Goal: Transaction & Acquisition: Obtain resource

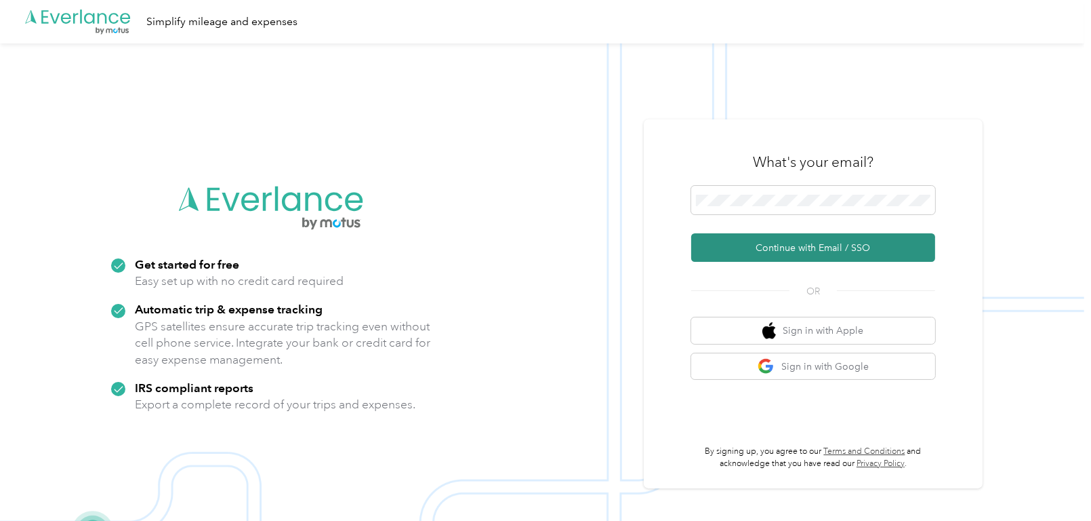
click at [793, 253] on button "Continue with Email / SSO" at bounding box center [813, 247] width 244 height 28
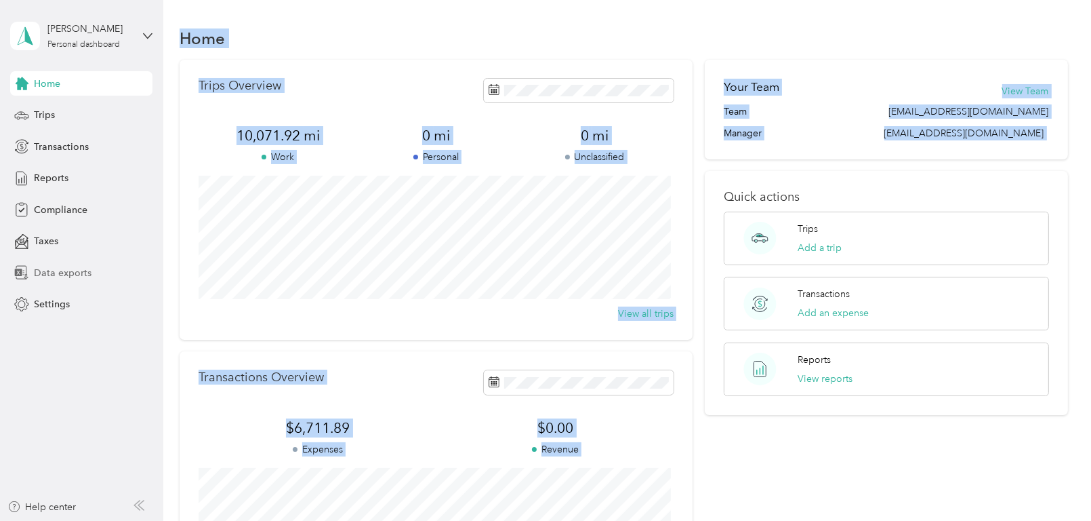
click at [60, 269] on span "Data exports" at bounding box center [63, 273] width 58 height 14
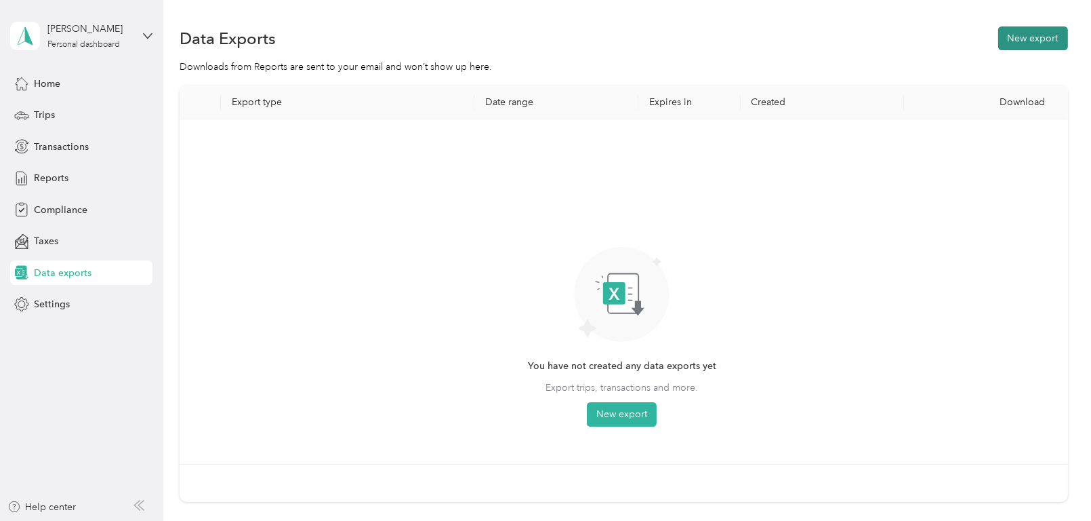
click at [1019, 45] on button "New export" at bounding box center [1033, 38] width 70 height 24
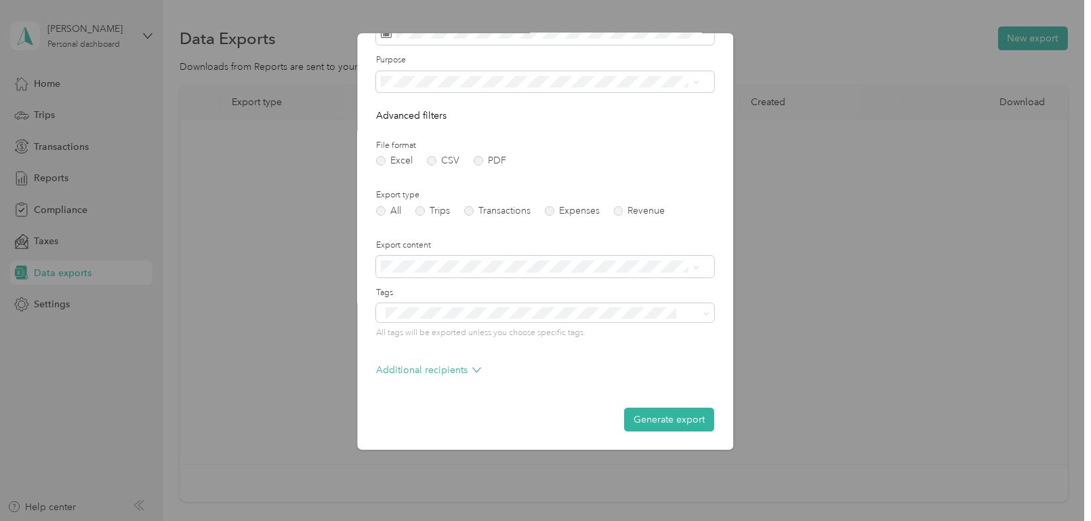
scroll to position [76, 0]
drag, startPoint x: 653, startPoint y: 418, endPoint x: 398, endPoint y: 380, distance: 257.8
click at [398, 380] on form "Date range Purpose Advanced filters File format Excel CSV PDF Export type All T…" at bounding box center [546, 218] width 338 height 426
click at [420, 209] on label "Trips" at bounding box center [433, 209] width 35 height 9
click at [637, 420] on button "Generate export" at bounding box center [670, 419] width 90 height 24
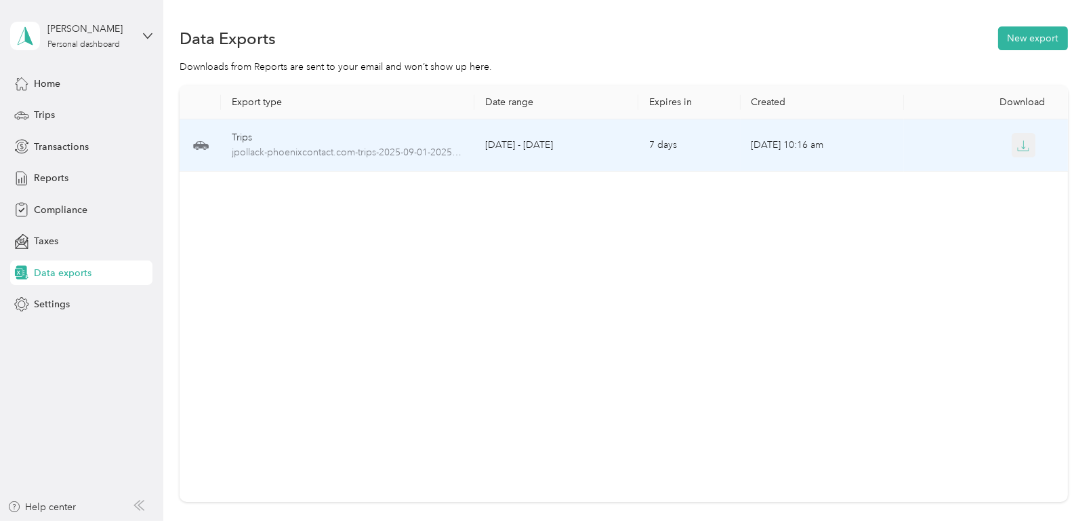
click at [1022, 145] on icon "button" at bounding box center [1024, 144] width 4 height 8
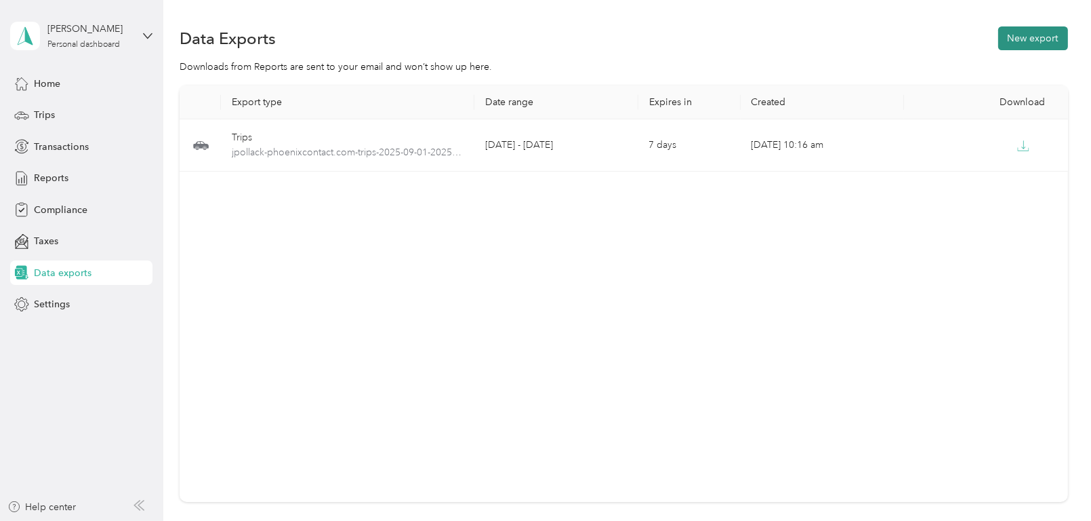
click at [1033, 35] on button "New export" at bounding box center [1033, 38] width 70 height 24
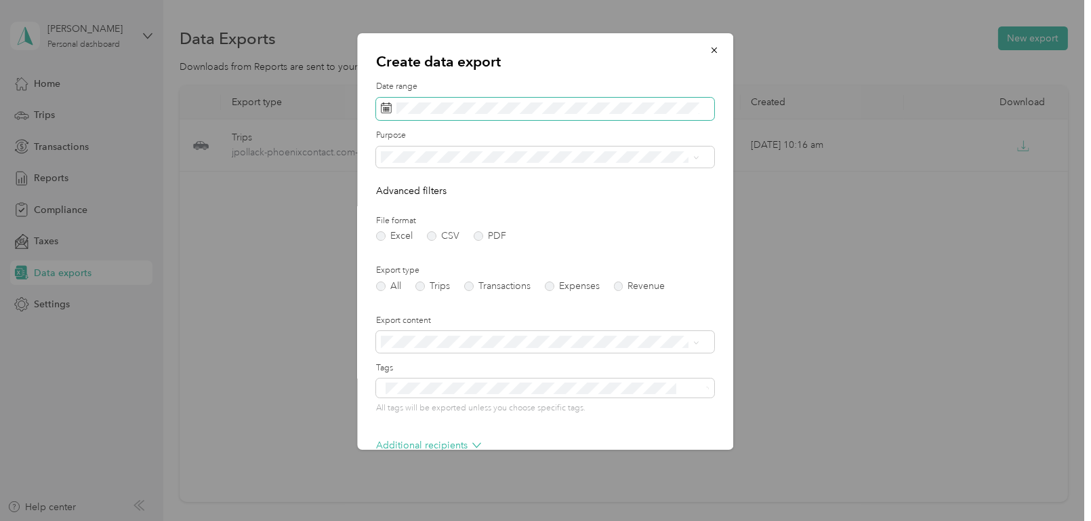
click at [384, 110] on rect at bounding box center [384, 110] width 1 height 1
click at [386, 105] on icon at bounding box center [387, 107] width 11 height 11
click at [386, 108] on rect at bounding box center [385, 106] width 1 height 1
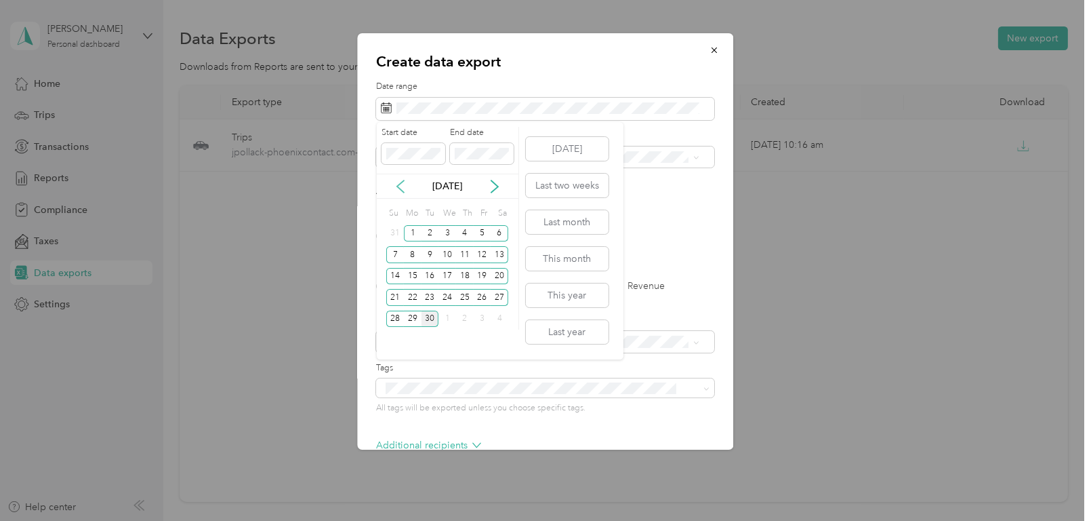
click at [404, 191] on icon at bounding box center [401, 187] width 14 height 14
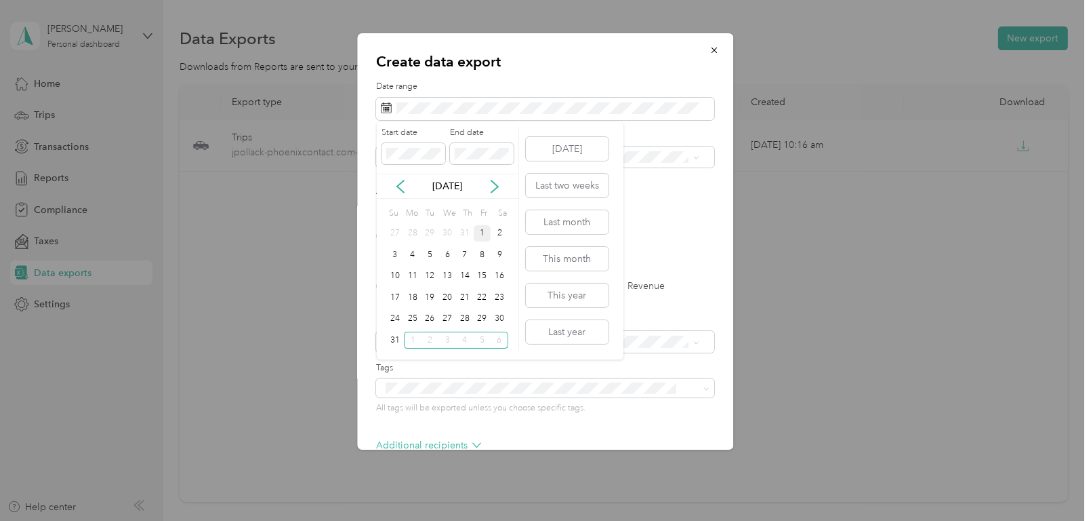
click at [477, 234] on div "1" at bounding box center [483, 233] width 18 height 17
click at [394, 341] on div "31" at bounding box center [395, 339] width 18 height 17
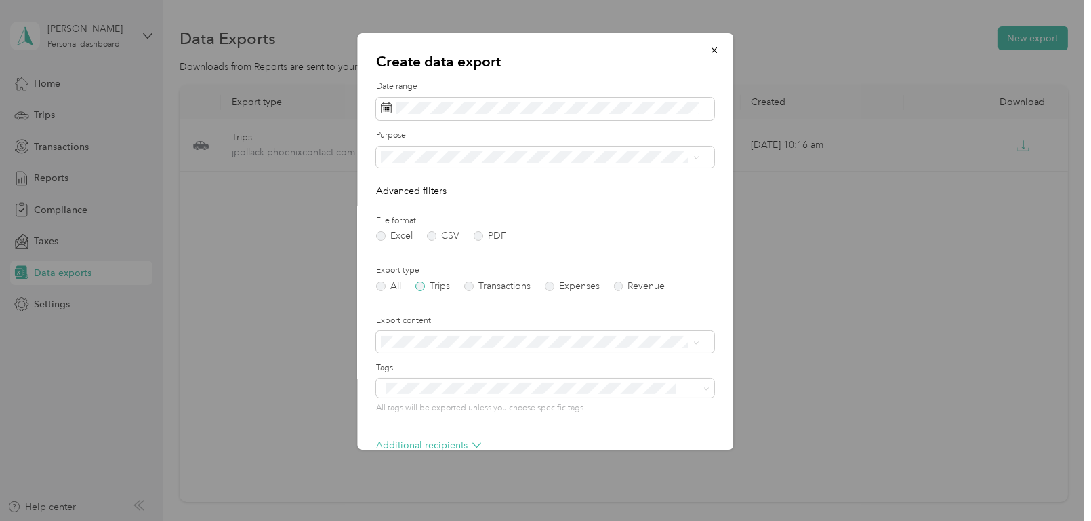
click at [424, 289] on label "Trips" at bounding box center [433, 285] width 35 height 9
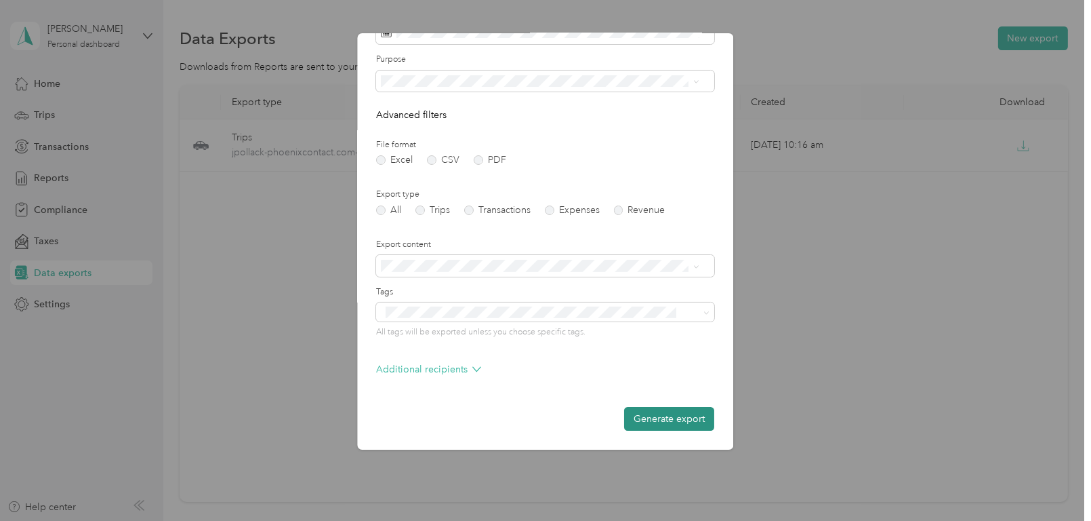
click at [657, 422] on button "Generate export" at bounding box center [670, 419] width 90 height 24
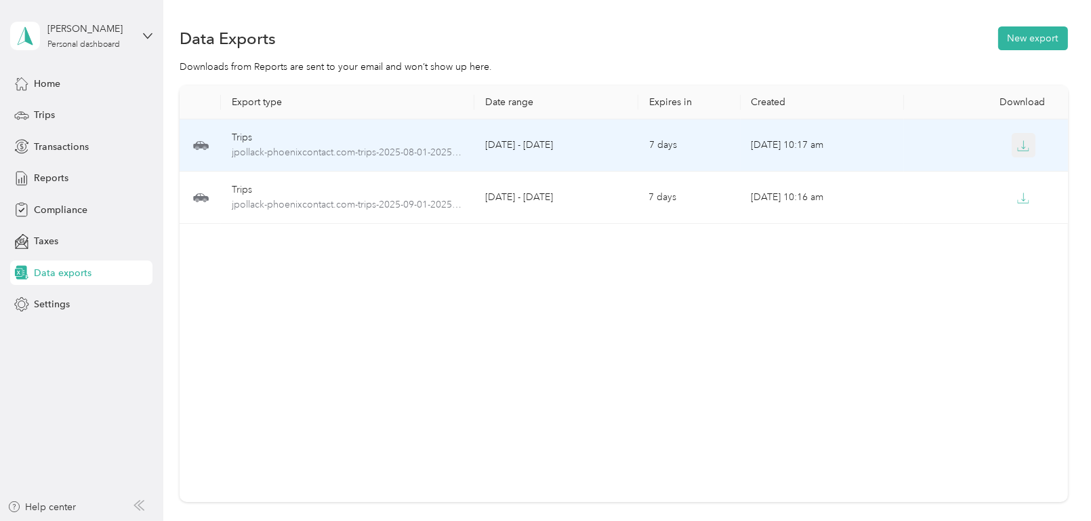
click at [1017, 148] on icon "button" at bounding box center [1023, 146] width 12 height 12
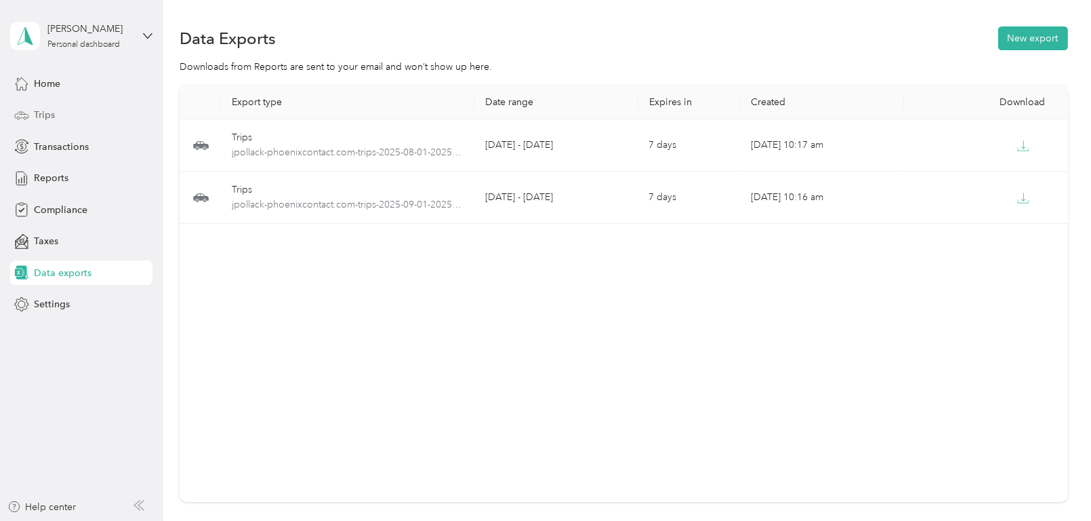
click at [36, 115] on span "Trips" at bounding box center [44, 115] width 21 height 14
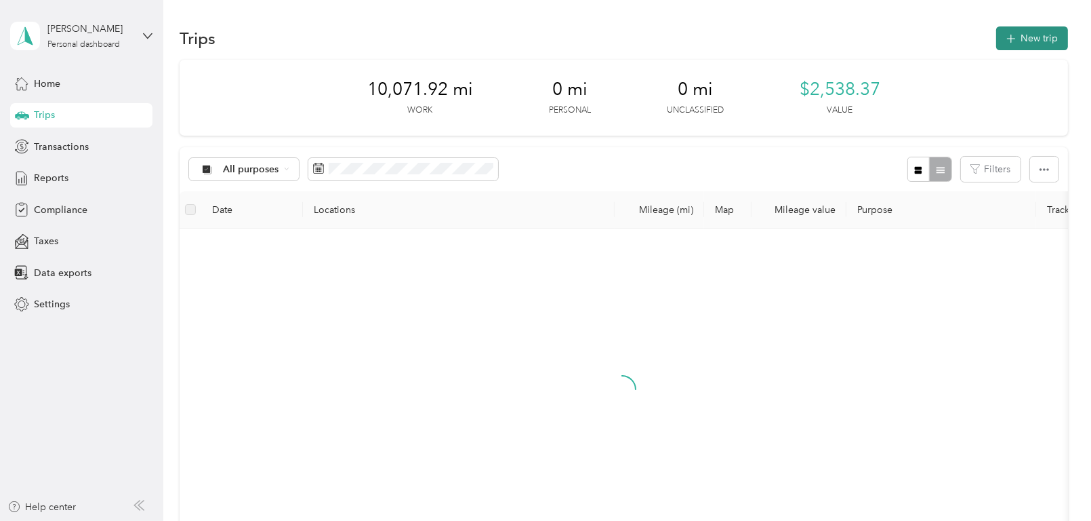
click at [1022, 35] on button "New trip" at bounding box center [1032, 38] width 72 height 24
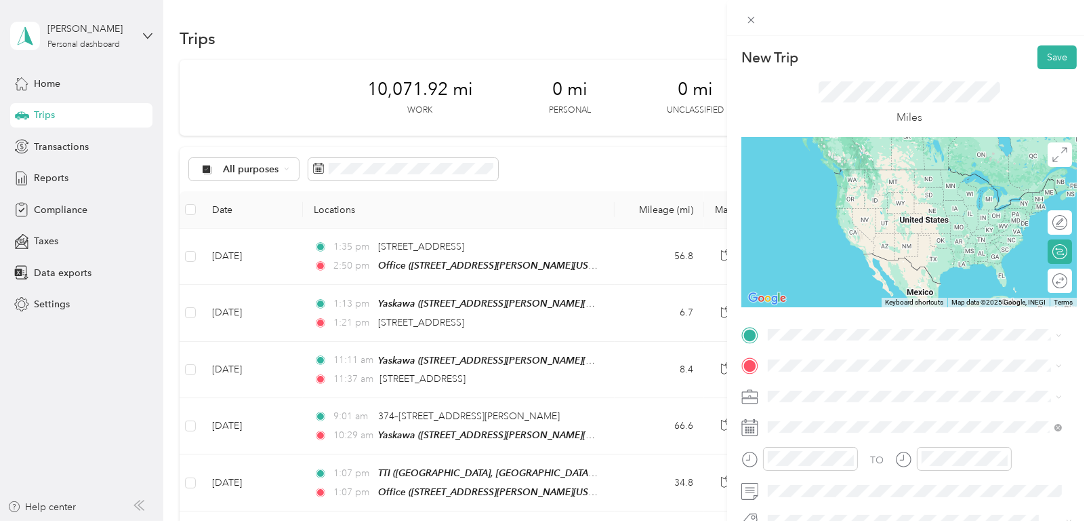
click at [822, 191] on span "[STREET_ADDRESS][PERSON_NAME][US_STATE]" at bounding box center [899, 187] width 211 height 12
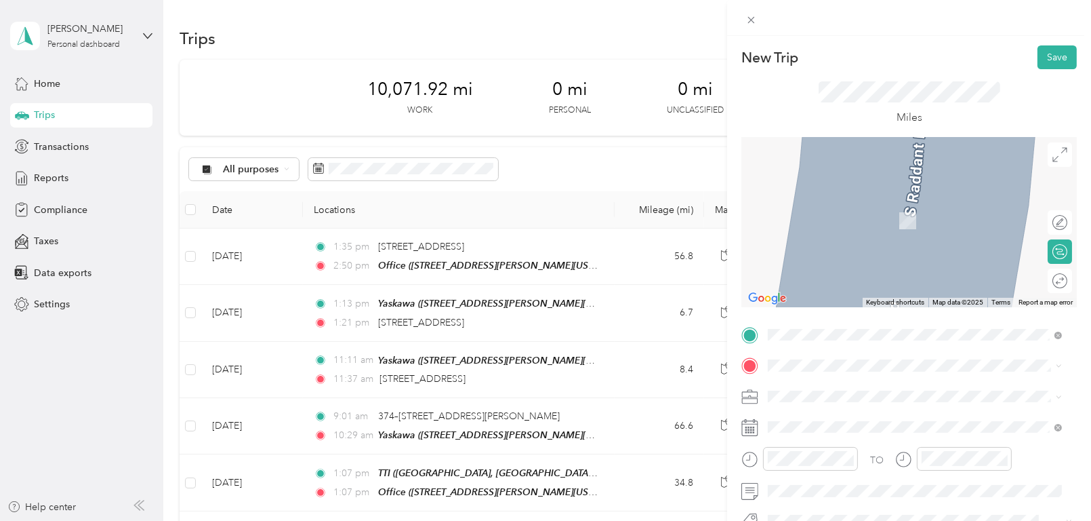
click at [802, 222] on div "TTI [STREET_ADDRESS][US_STATE]" at bounding box center [862, 208] width 136 height 28
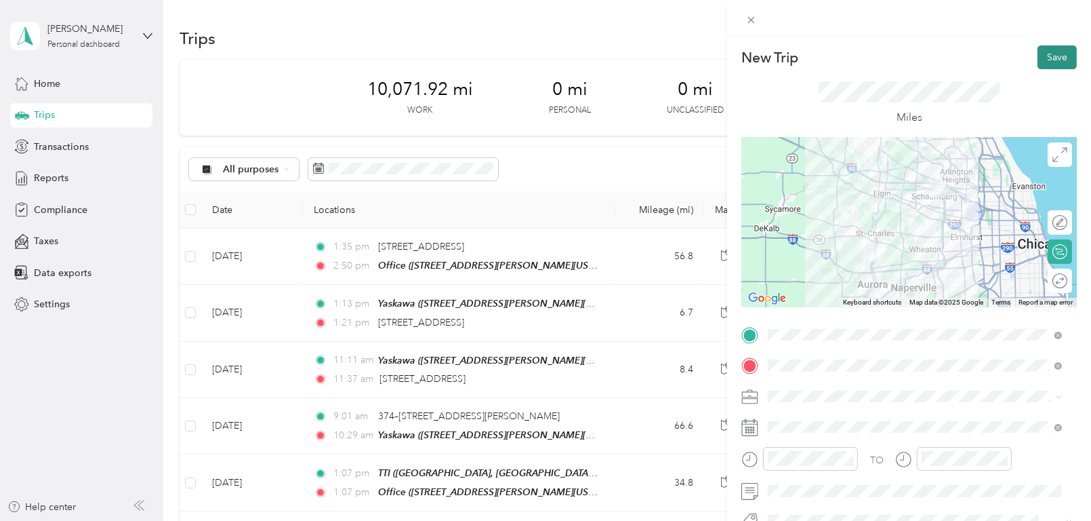
click at [1051, 56] on button "Save" at bounding box center [1057, 57] width 39 height 24
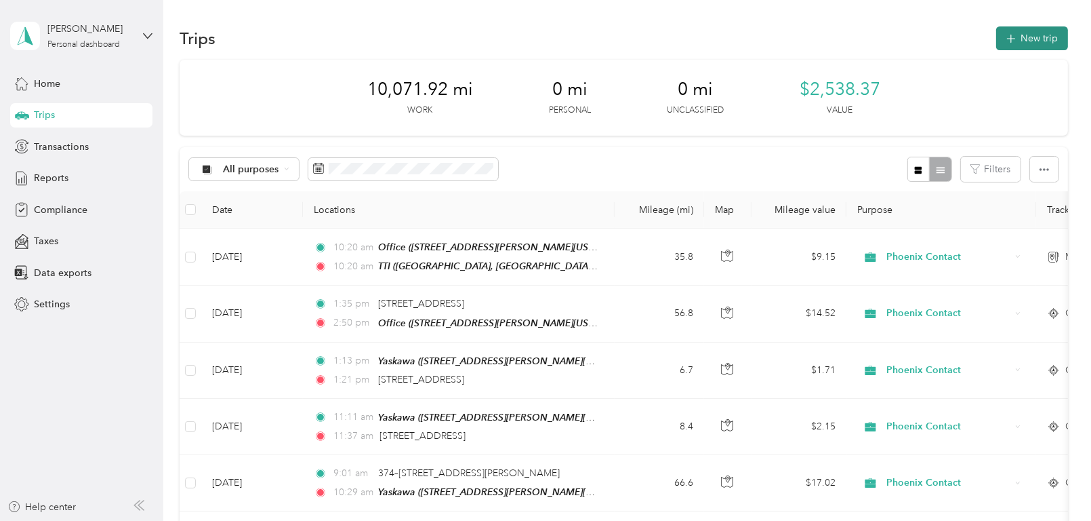
click at [1012, 37] on icon "button" at bounding box center [1011, 39] width 16 height 16
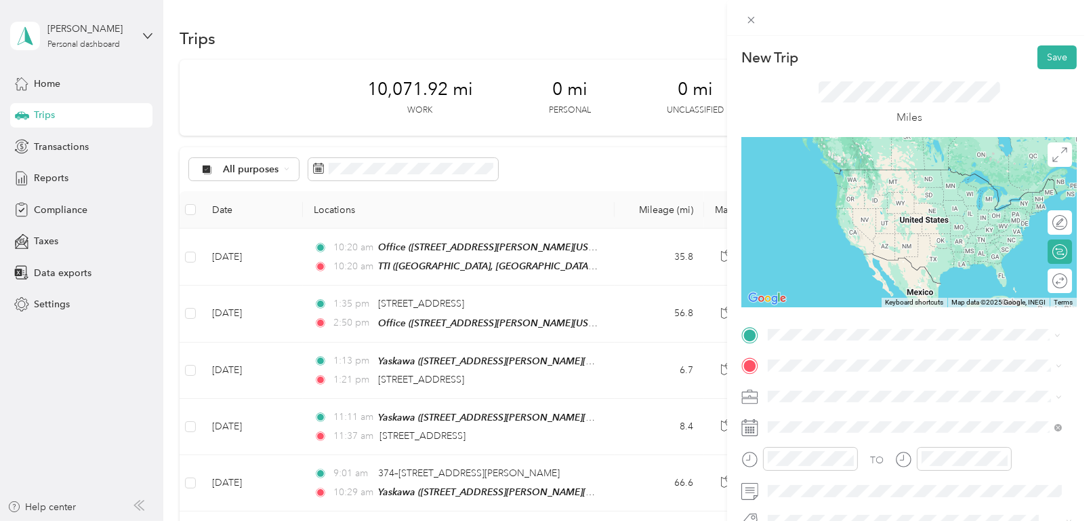
click at [805, 180] on div "TTI [STREET_ADDRESS][US_STATE]" at bounding box center [862, 182] width 136 height 28
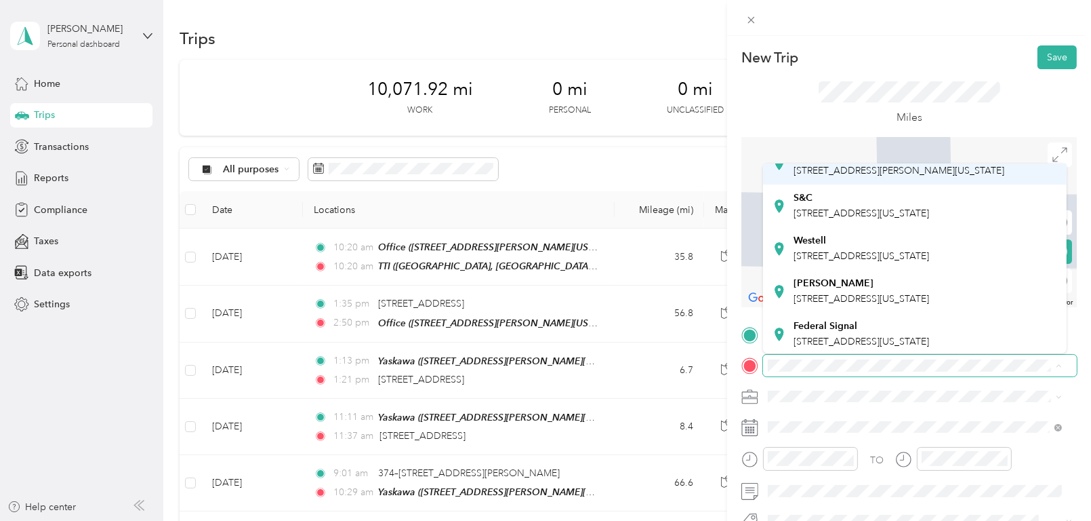
scroll to position [271, 0]
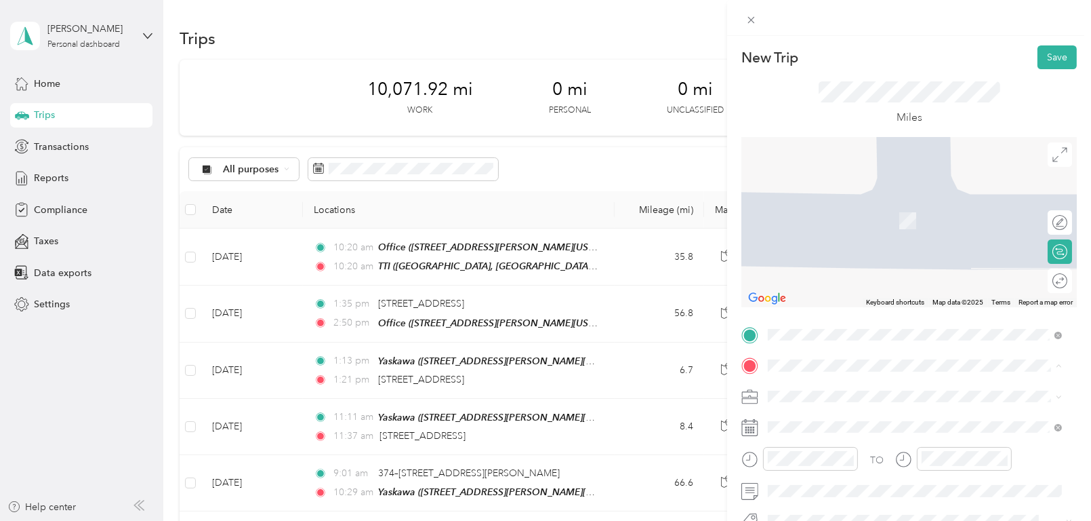
click at [818, 174] on span "[STREET_ADDRESS][US_STATE]" at bounding box center [862, 169] width 136 height 12
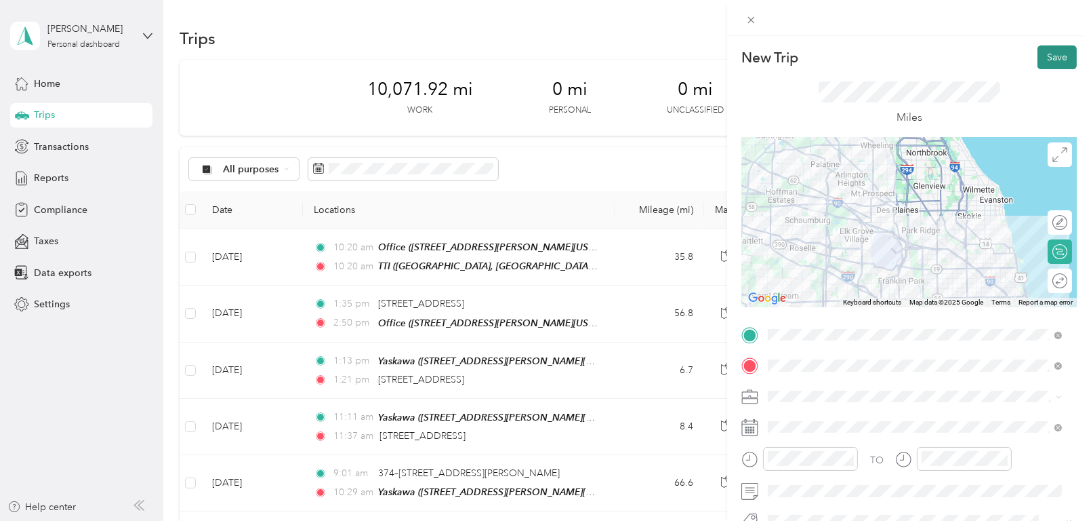
click at [1045, 57] on button "Save" at bounding box center [1057, 57] width 39 height 24
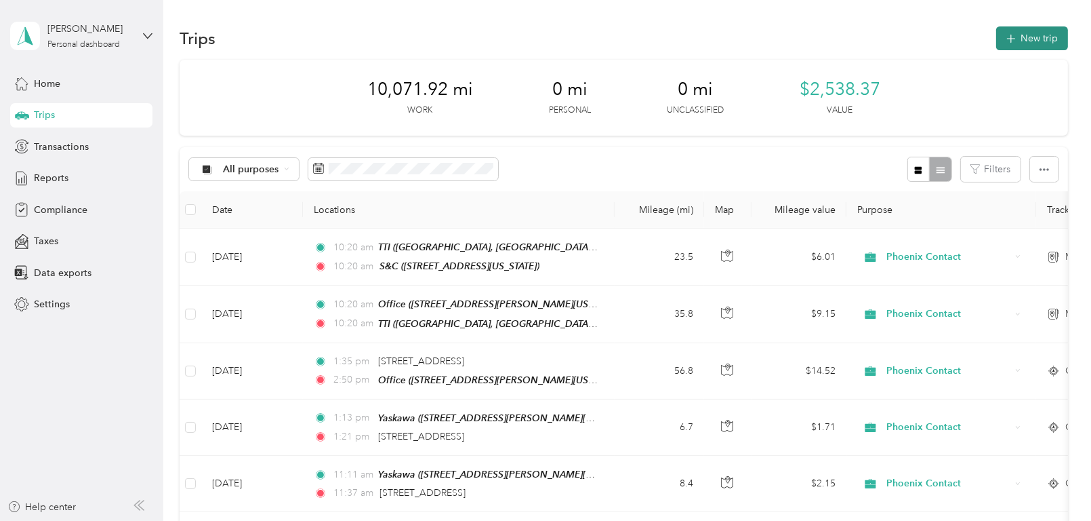
click at [1022, 44] on button "New trip" at bounding box center [1032, 38] width 72 height 24
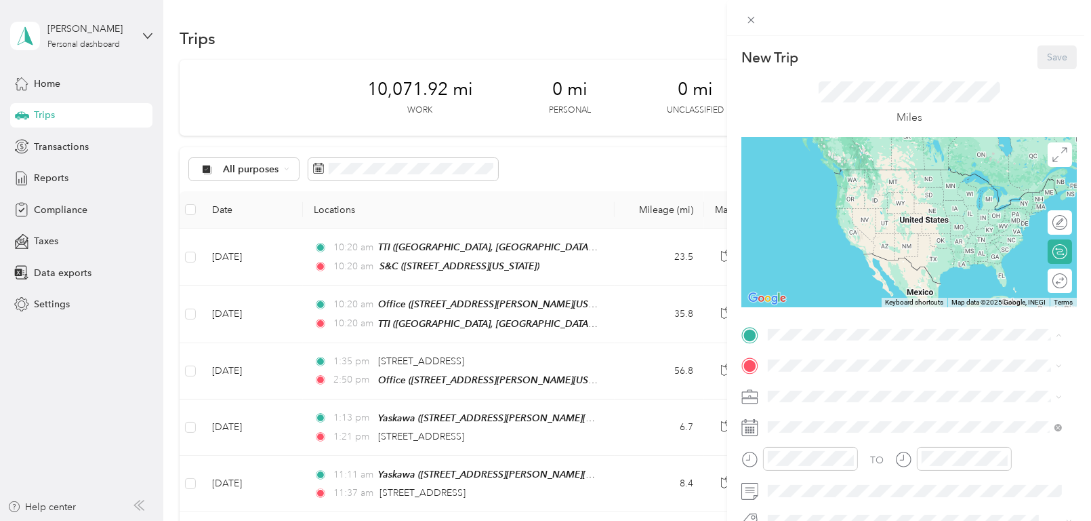
click at [814, 144] on div "S&C [STREET_ADDRESS][US_STATE]" at bounding box center [862, 130] width 136 height 28
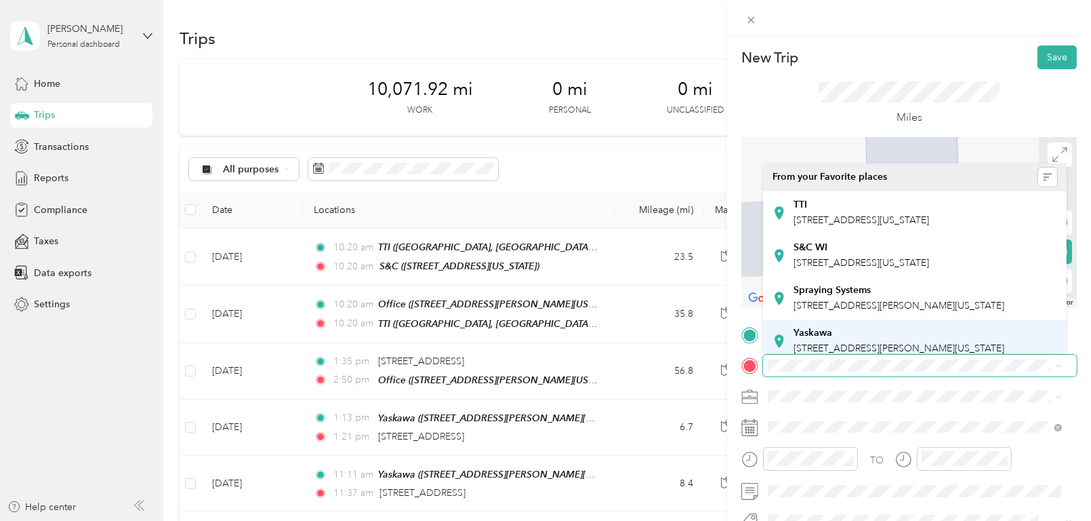
scroll to position [0, 0]
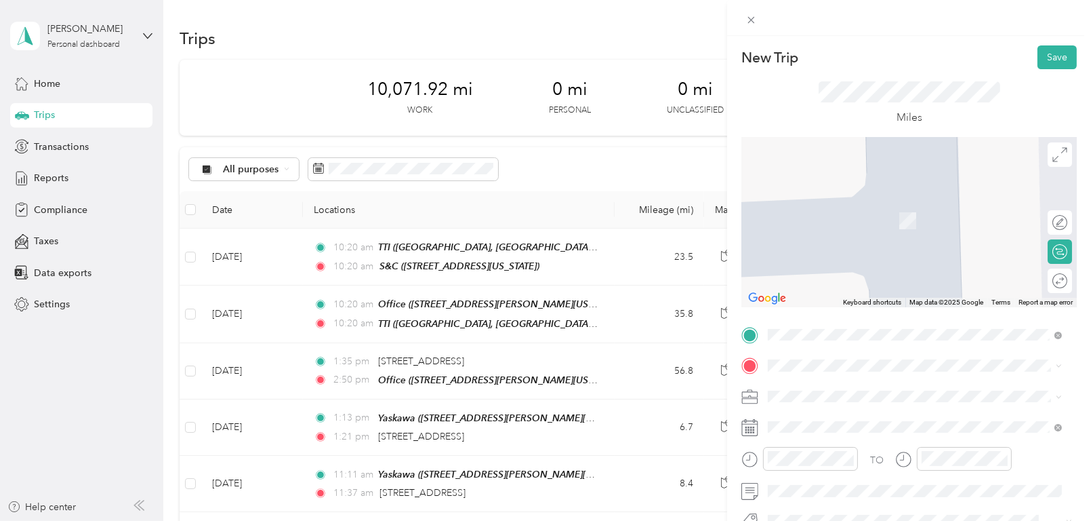
click at [809, 220] on div "Julian Electric Julian Electric, [STREET_ADDRESS] , 60491, [GEOGRAPHIC_DATA], […" at bounding box center [926, 220] width 264 height 43
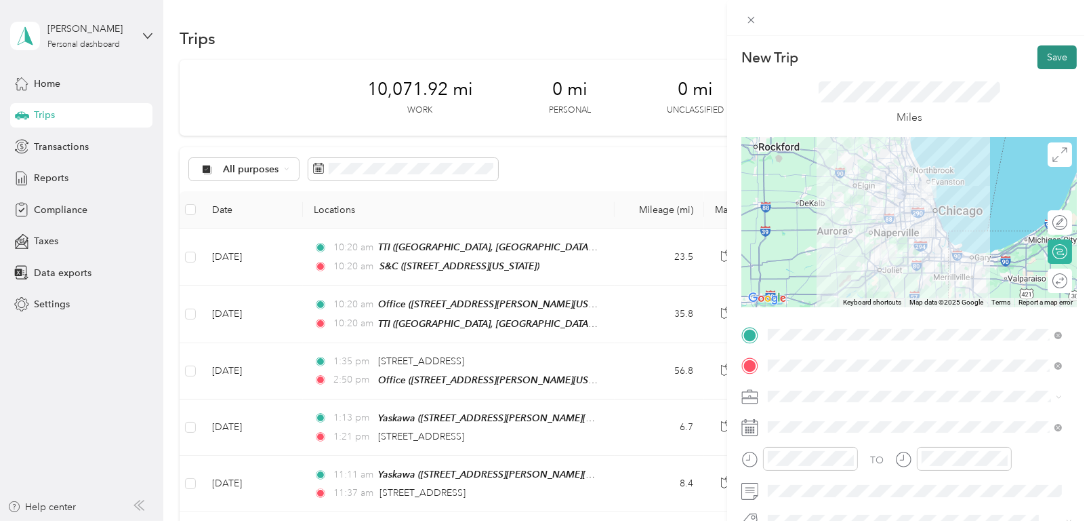
click at [1039, 55] on button "Save" at bounding box center [1057, 57] width 39 height 24
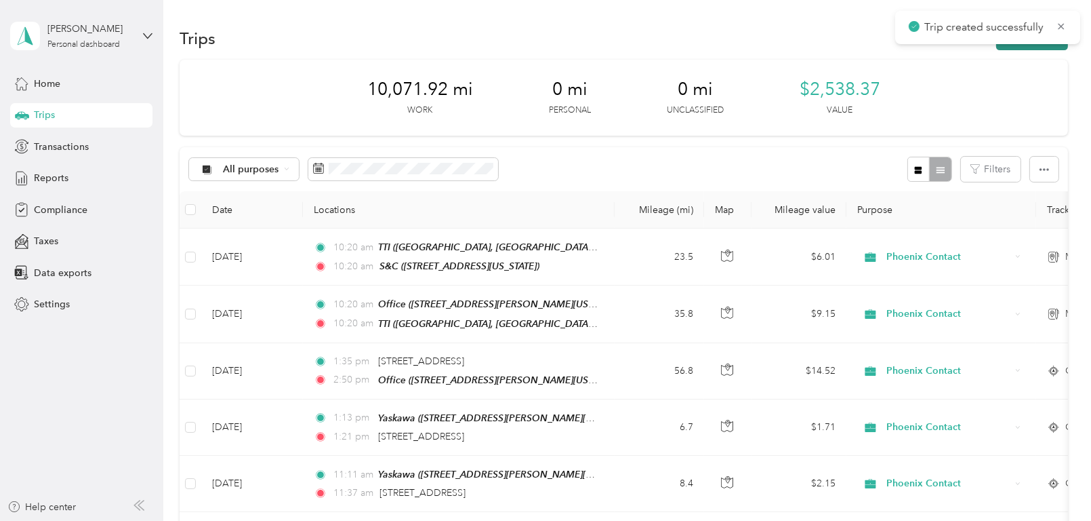
click at [1017, 45] on button "New trip" at bounding box center [1032, 38] width 72 height 24
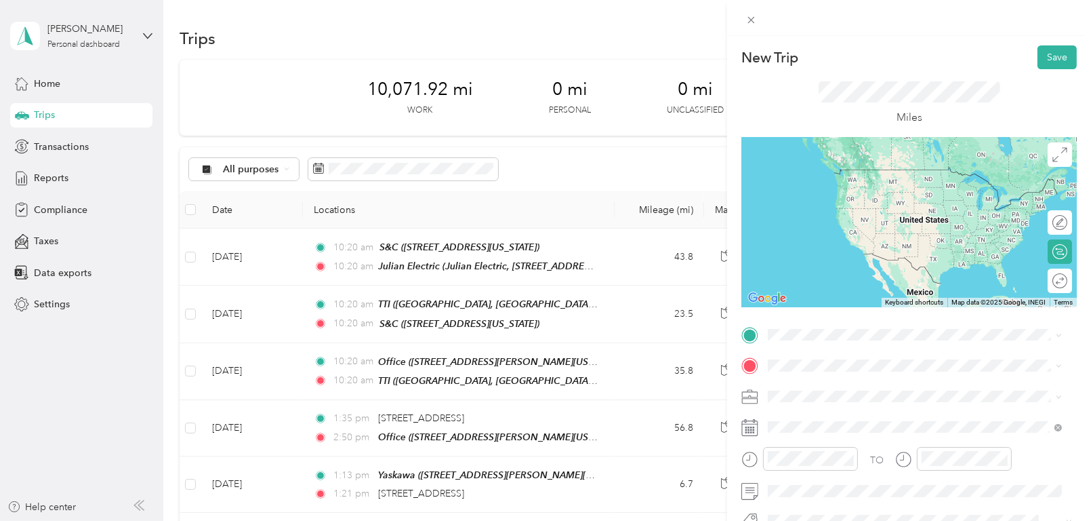
click at [839, 195] on span "Julian Electric, [STREET_ADDRESS], [GEOGRAPHIC_DATA], [GEOGRAPHIC_DATA], [GEOGR…" at bounding box center [921, 192] width 255 height 26
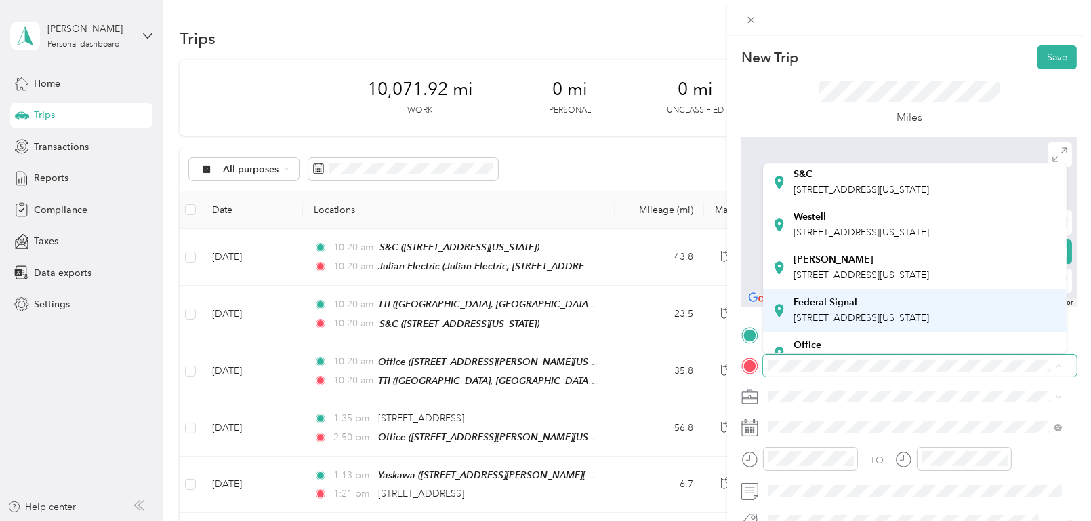
scroll to position [407, 0]
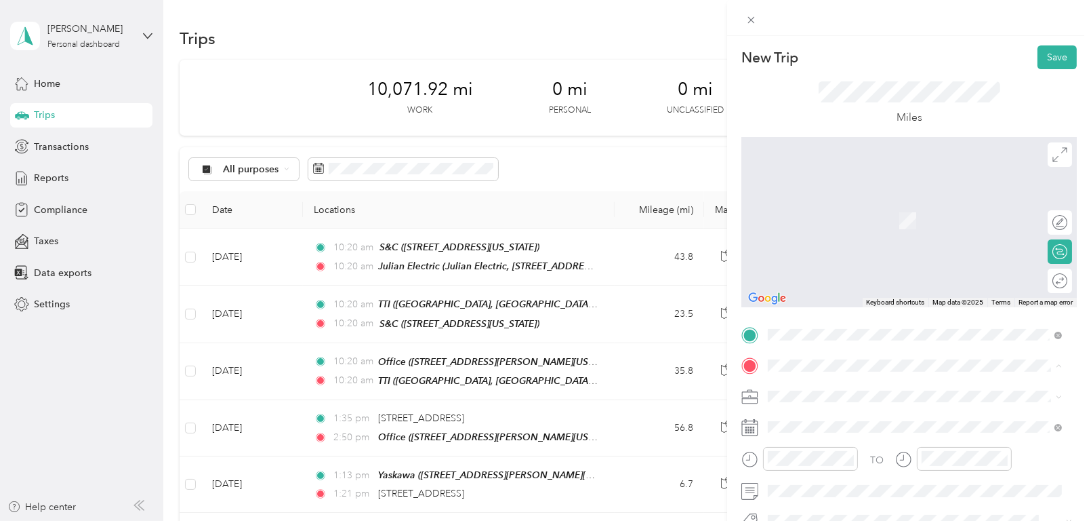
click at [838, 333] on span "[STREET_ADDRESS][PERSON_NAME][US_STATE]" at bounding box center [899, 339] width 211 height 12
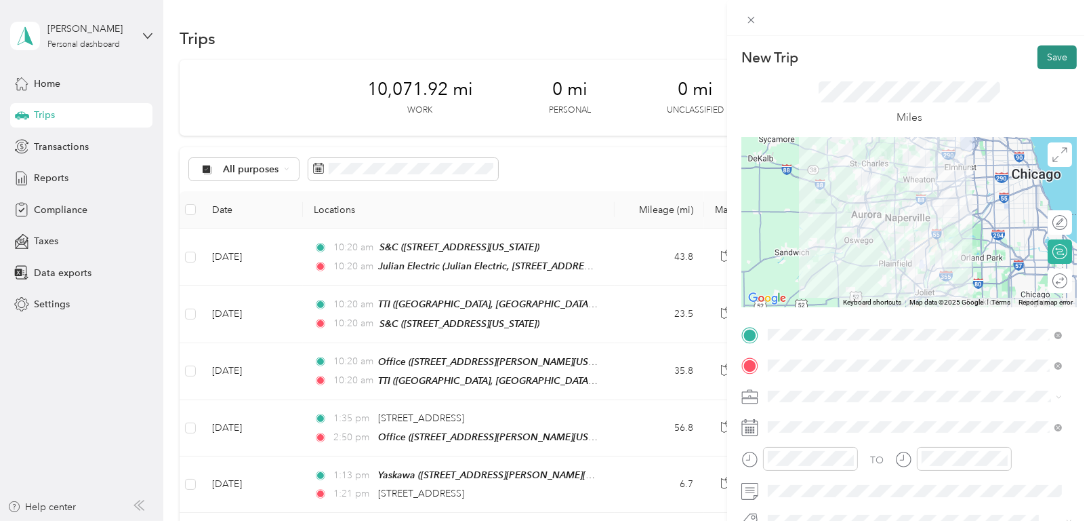
click at [1044, 52] on button "Save" at bounding box center [1057, 57] width 39 height 24
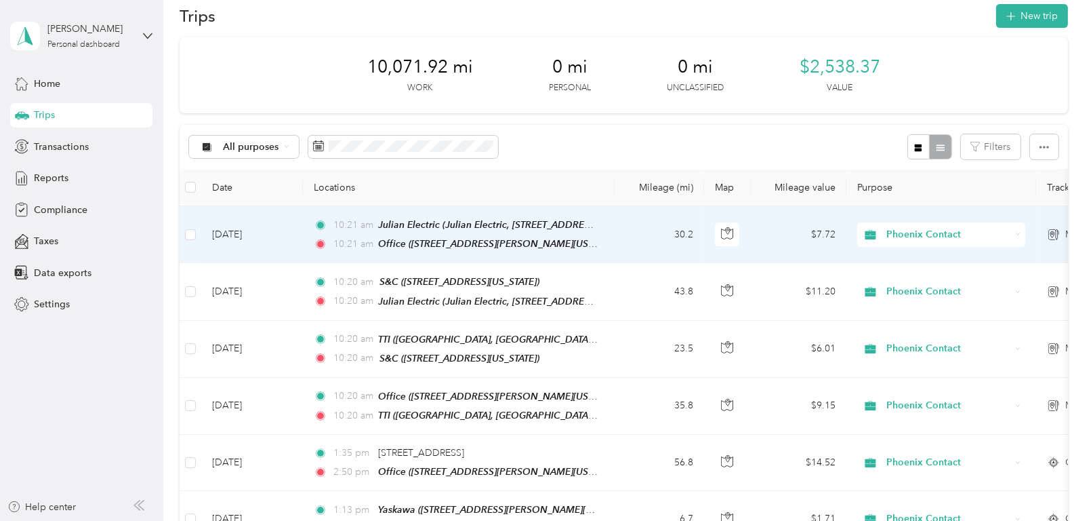
scroll to position [0, 0]
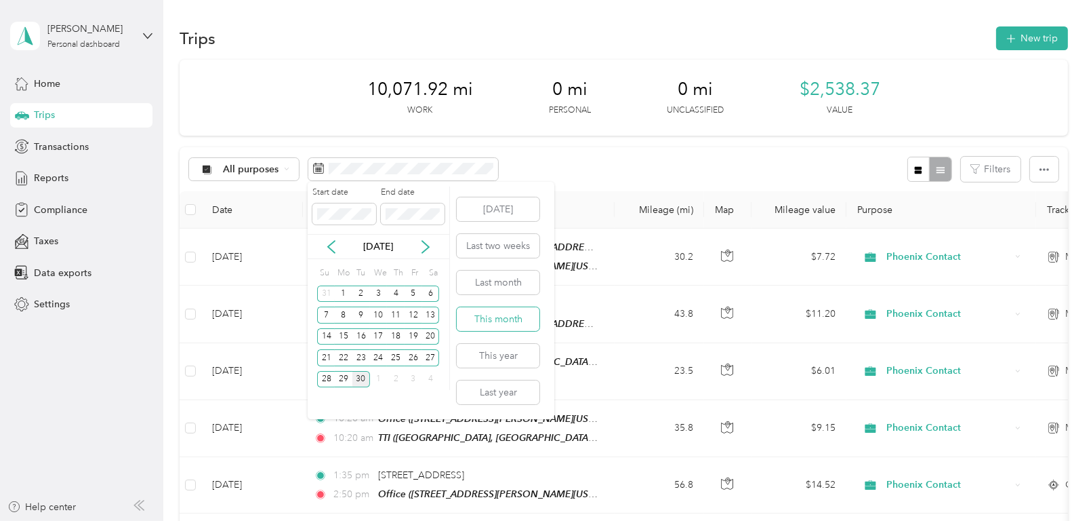
click at [490, 317] on button "This month" at bounding box center [498, 319] width 83 height 24
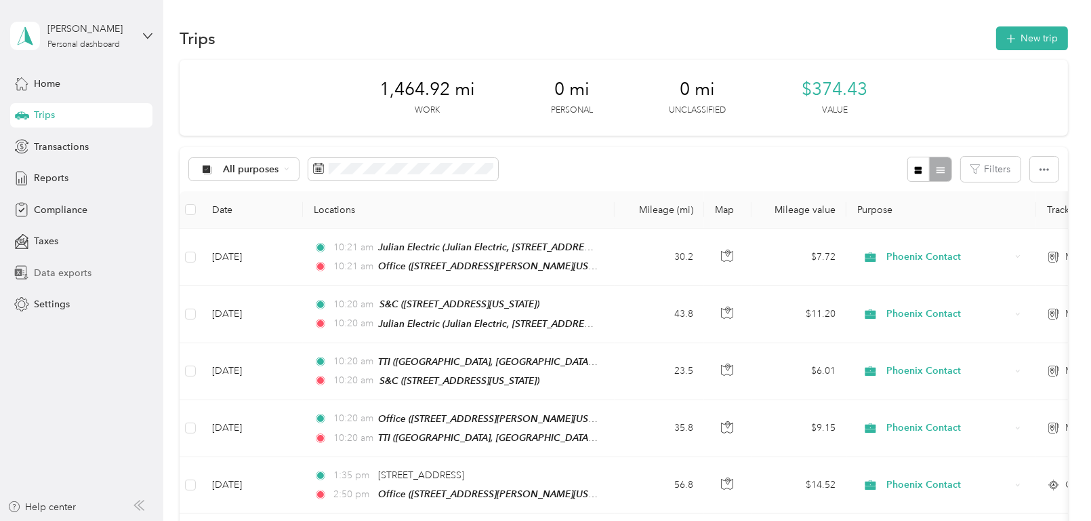
click at [61, 270] on span "Data exports" at bounding box center [63, 273] width 58 height 14
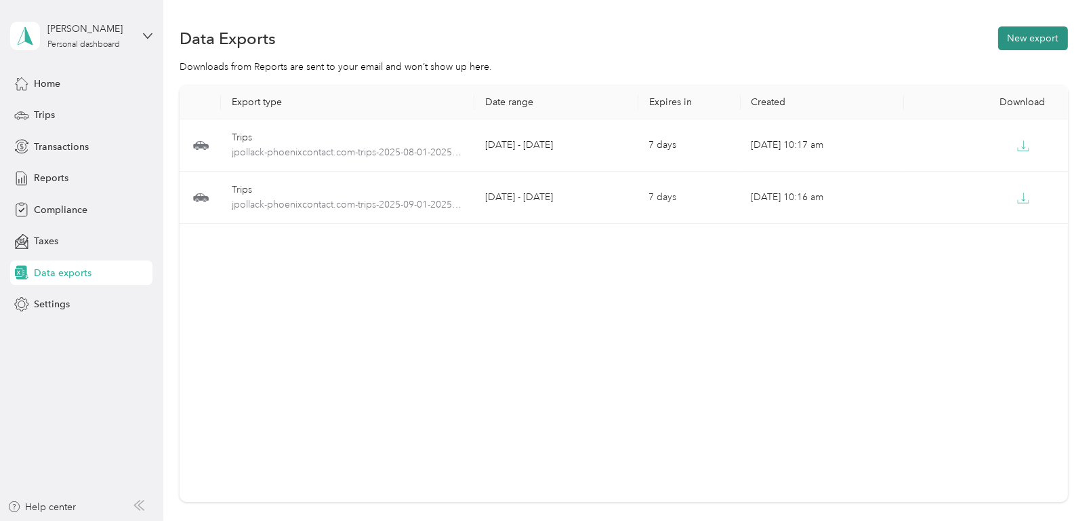
click at [1011, 38] on button "New export" at bounding box center [1033, 38] width 70 height 24
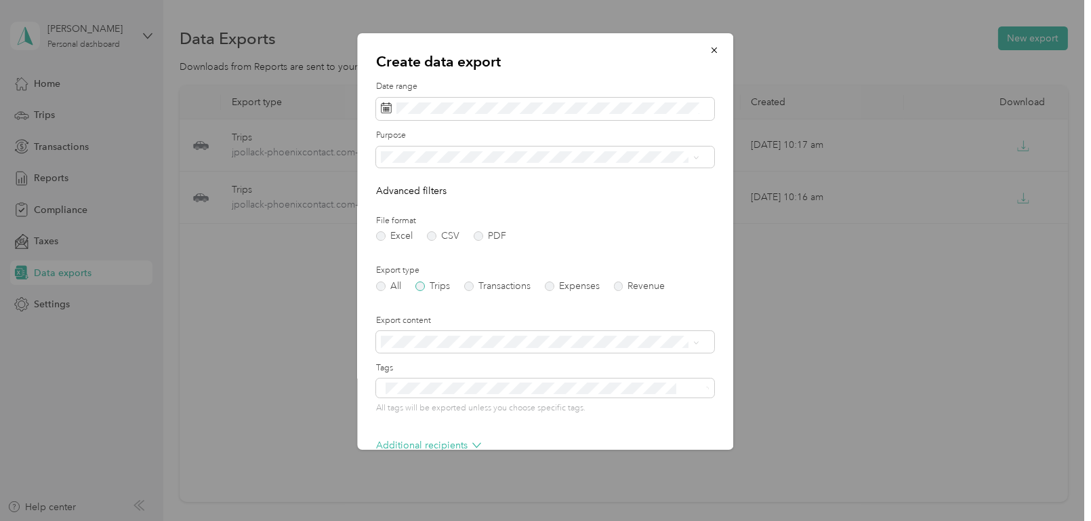
click at [426, 287] on label "Trips" at bounding box center [433, 285] width 35 height 9
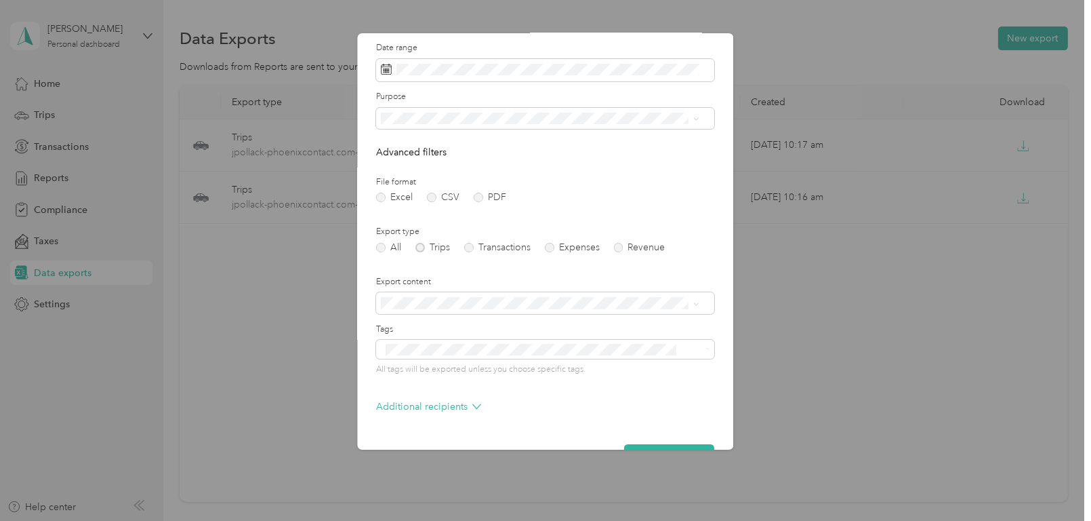
scroll to position [76, 0]
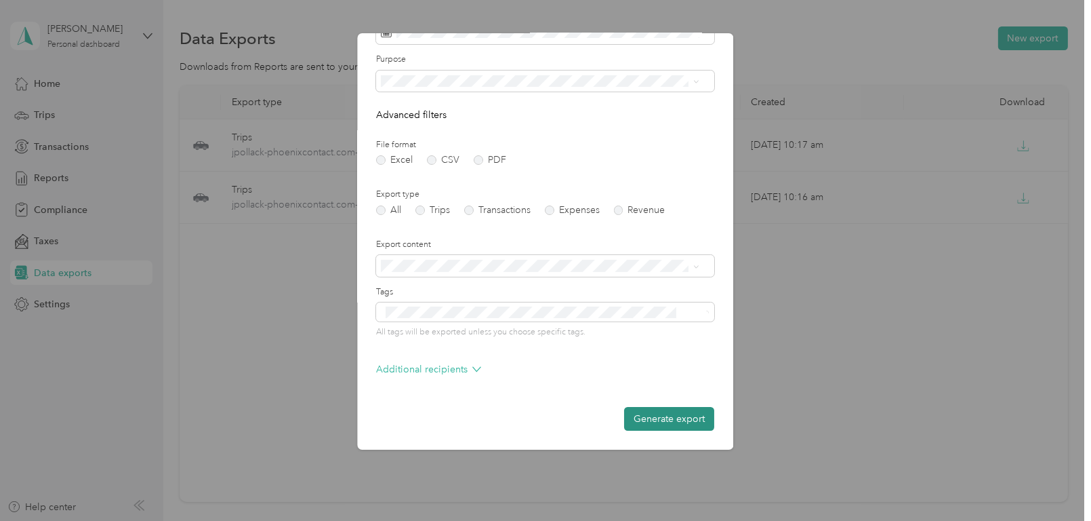
click at [661, 418] on button "Generate export" at bounding box center [670, 419] width 90 height 24
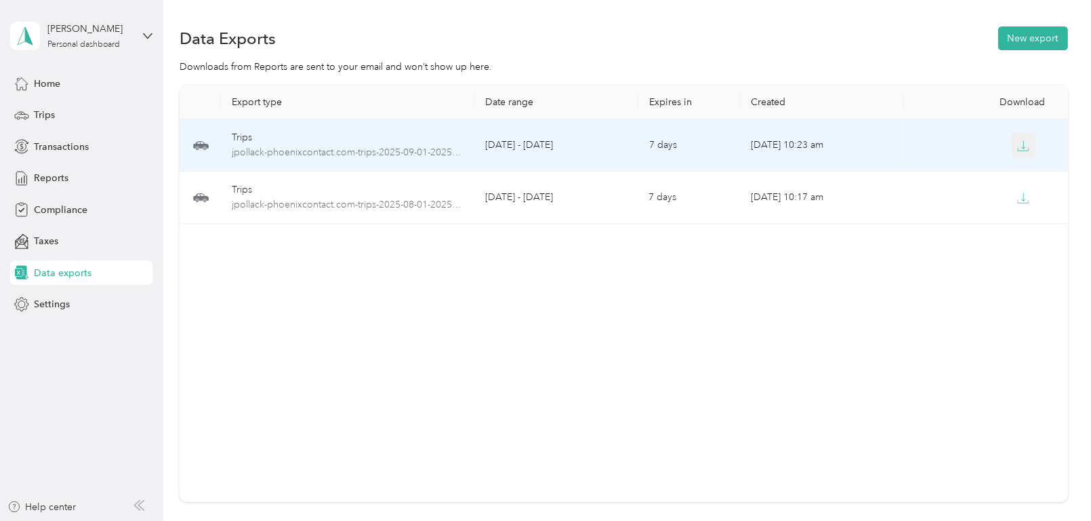
click at [1019, 145] on icon "button" at bounding box center [1023, 146] width 12 height 12
click at [1017, 148] on icon "button" at bounding box center [1023, 146] width 12 height 12
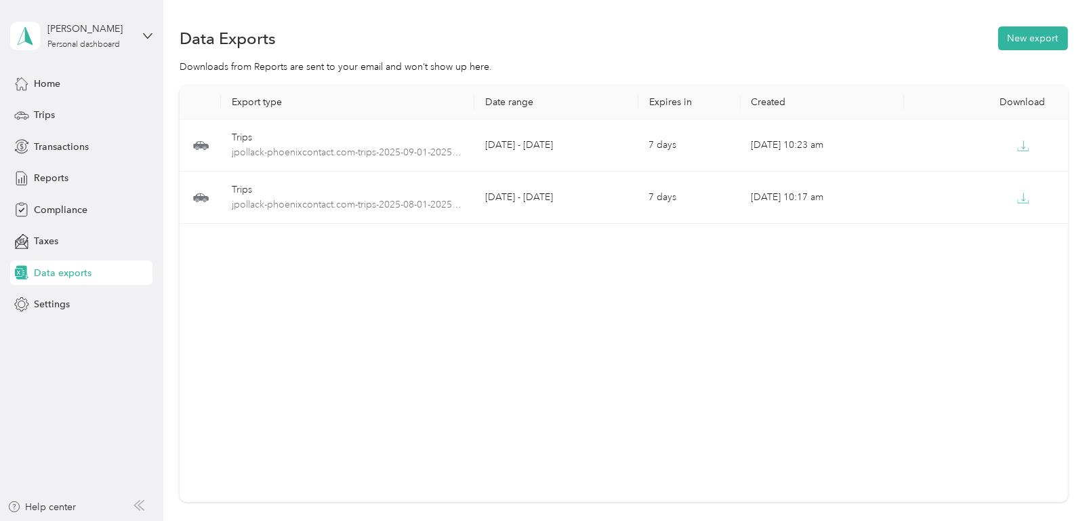
click at [977, 281] on div "Export type Date range Expires in Created Download Trips jpollack-[GEOGRAPHIC_D…" at bounding box center [624, 293] width 888 height 416
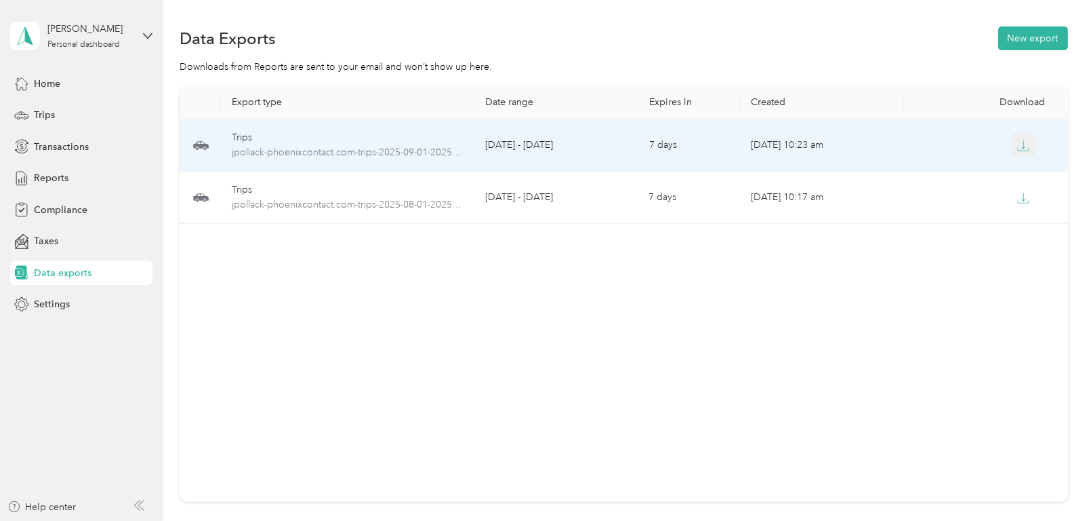
click at [1021, 147] on icon "button" at bounding box center [1023, 146] width 12 height 12
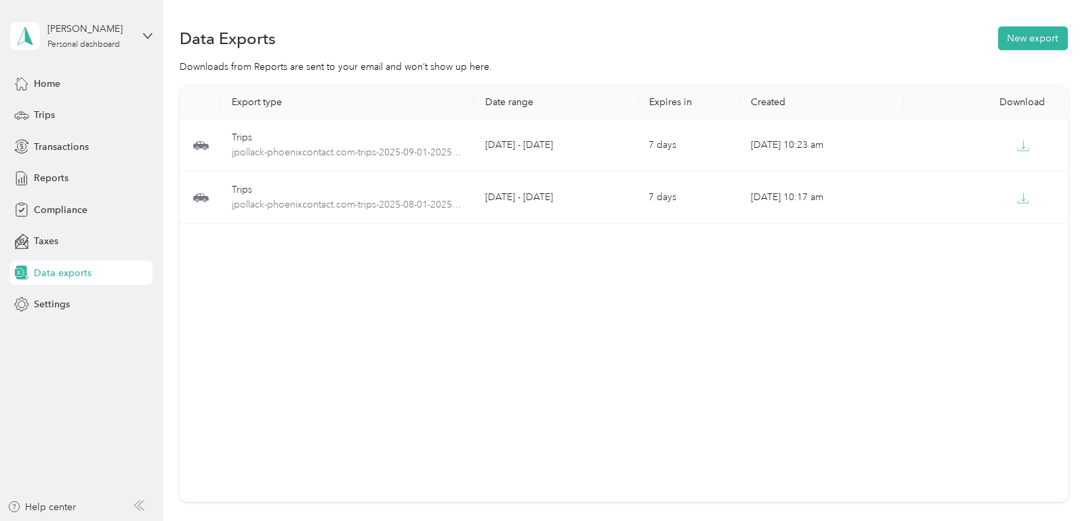
click at [632, 353] on div "Export type Date range Expires in Created Download Trips jpollack-[GEOGRAPHIC_D…" at bounding box center [624, 293] width 888 height 416
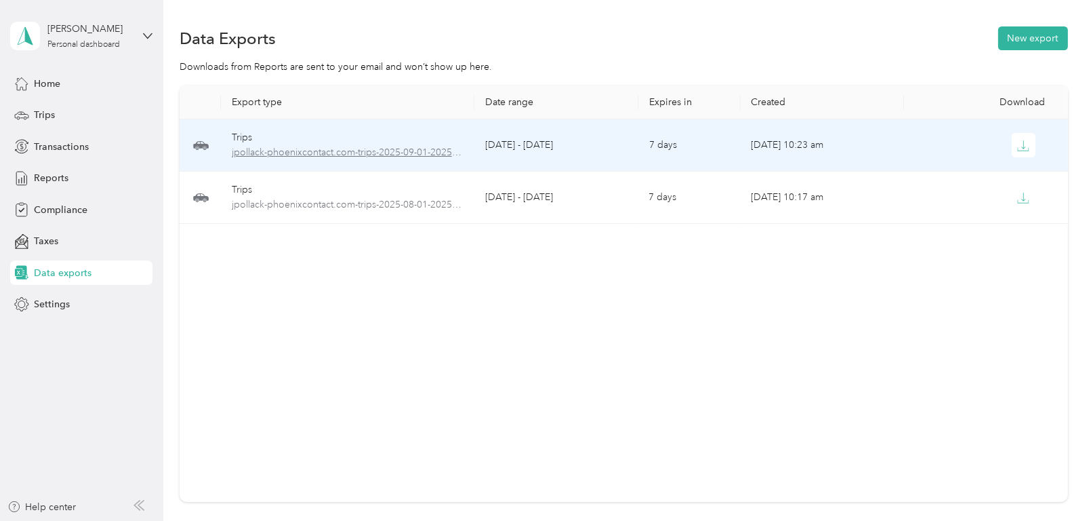
click at [386, 153] on span "jpollack-phoenixcontact.com-trips-2025-09-01-2025-09-30.xlsx" at bounding box center [348, 152] width 232 height 15
drag, startPoint x: 386, startPoint y: 153, endPoint x: 463, endPoint y: 302, distance: 167.0
click at [463, 302] on div "Export type Date range Expires in Created Download Trips jpollack-[GEOGRAPHIC_D…" at bounding box center [624, 293] width 888 height 416
click at [1013, 144] on button "button" at bounding box center [1024, 145] width 24 height 24
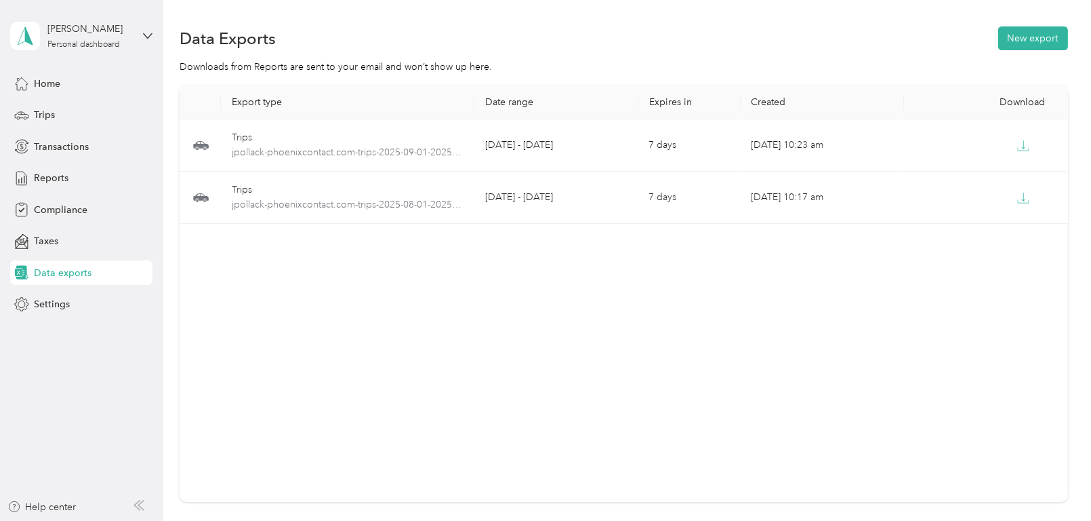
click at [893, 289] on div "Export type Date range Expires in Created Download Trips jpollack-[GEOGRAPHIC_D…" at bounding box center [624, 293] width 888 height 416
click at [1011, 32] on button "New export" at bounding box center [1033, 38] width 70 height 24
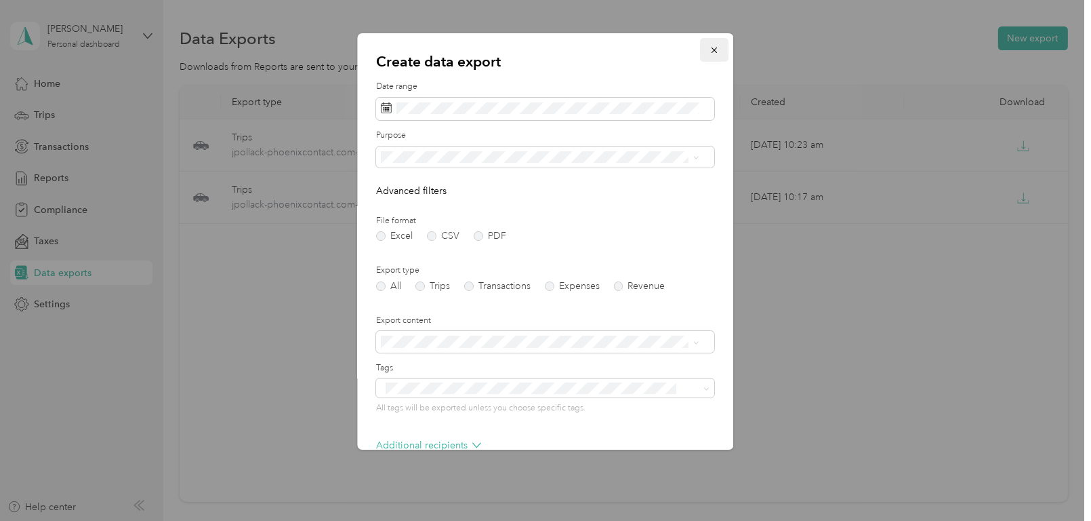
click at [710, 52] on icon "button" at bounding box center [714, 49] width 9 height 9
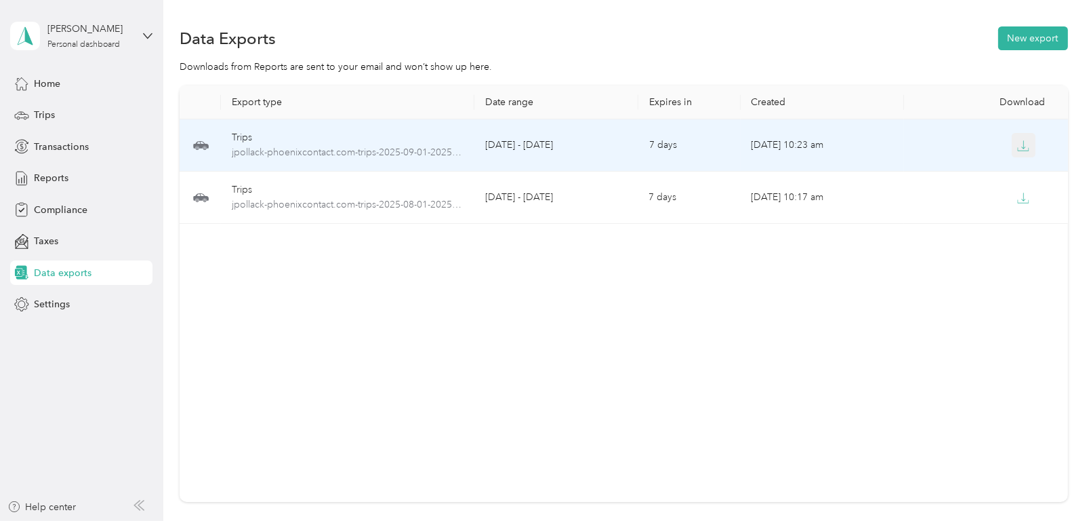
click at [1018, 144] on icon "button" at bounding box center [1023, 146] width 12 height 12
